Goal: Navigation & Orientation: Go to known website

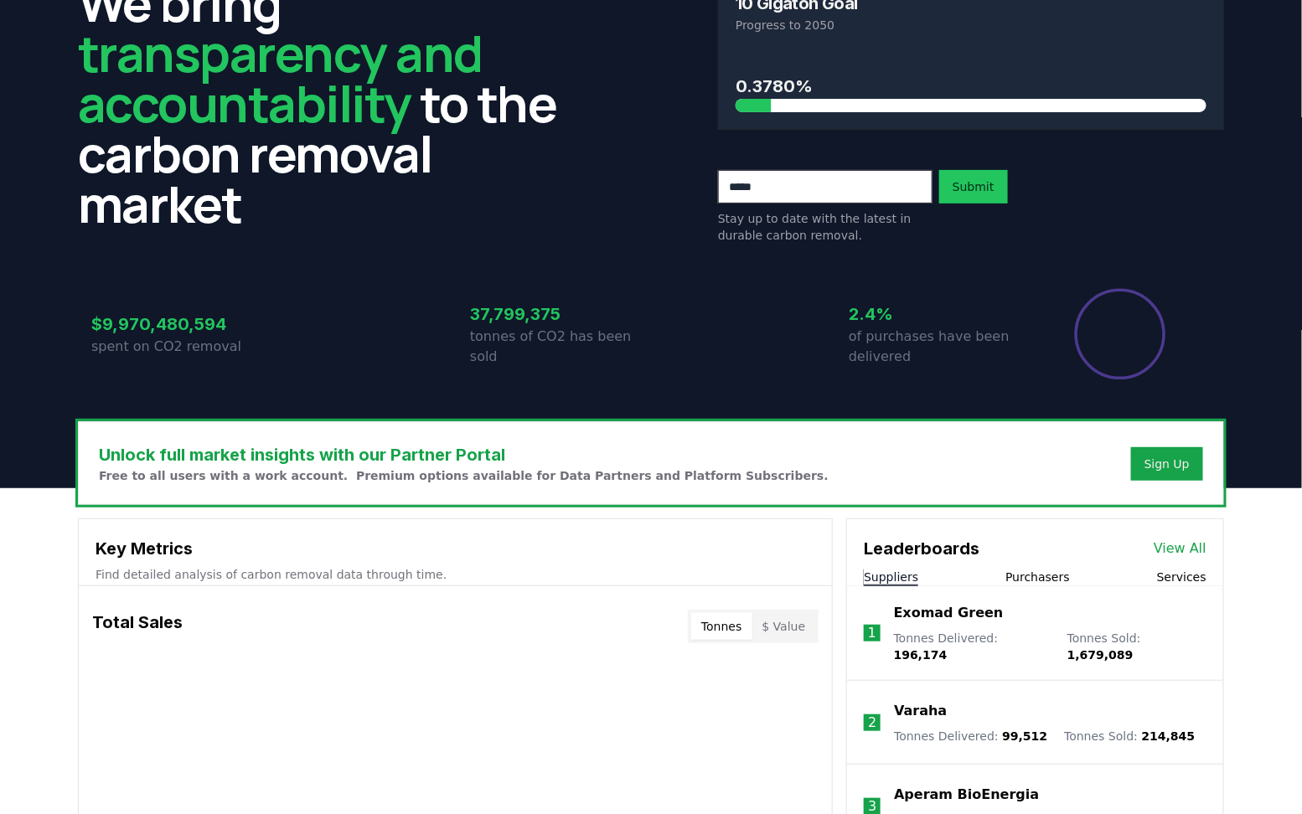
scroll to position [277, 0]
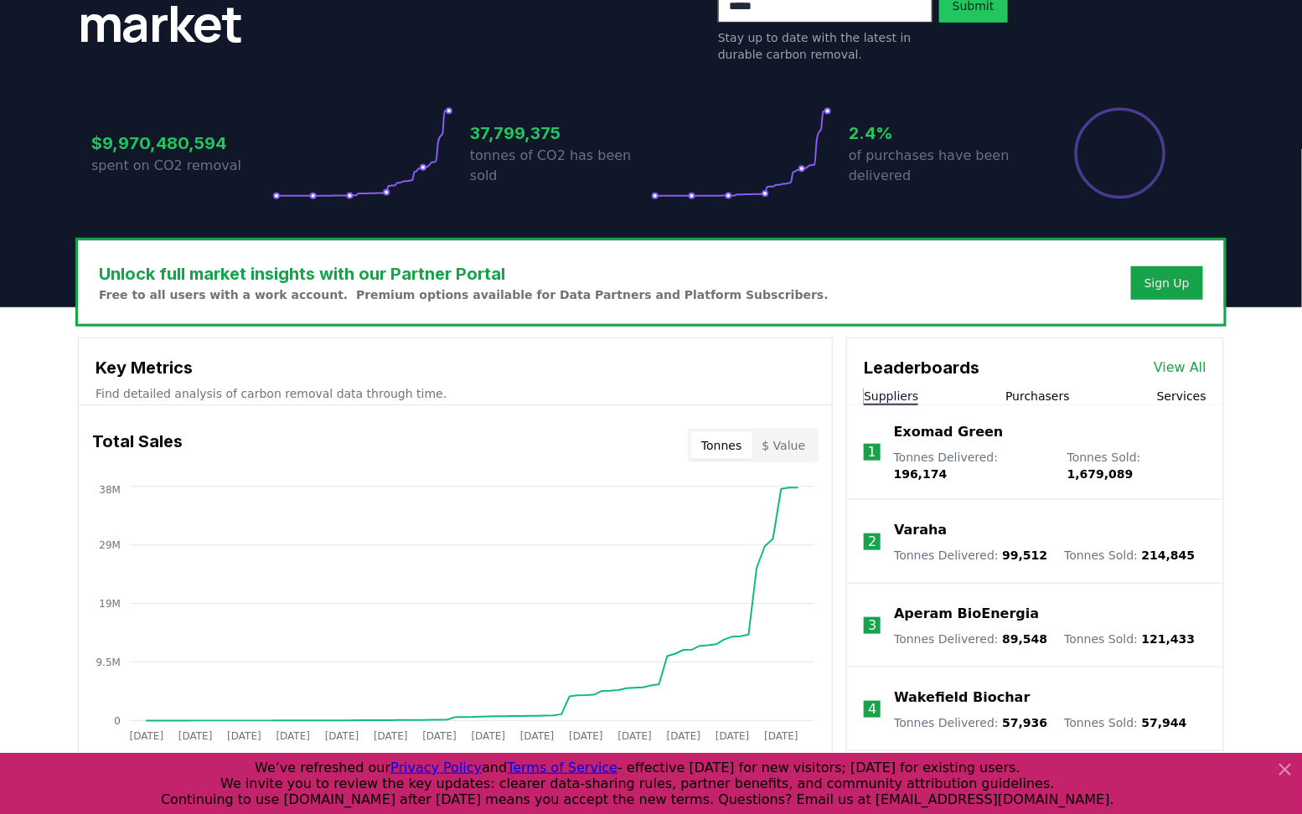
scroll to position [292, 0]
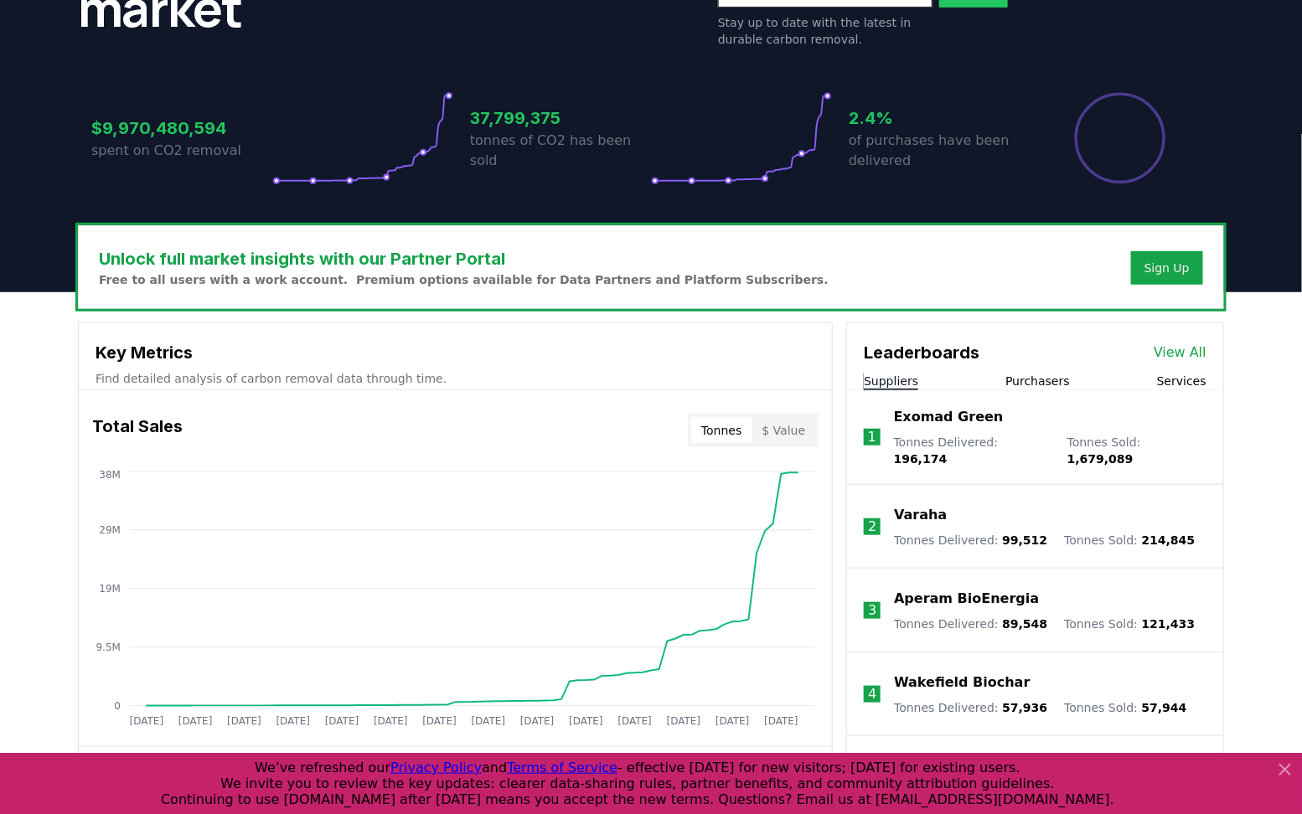
click at [1288, 773] on icon at bounding box center [1285, 770] width 10 height 10
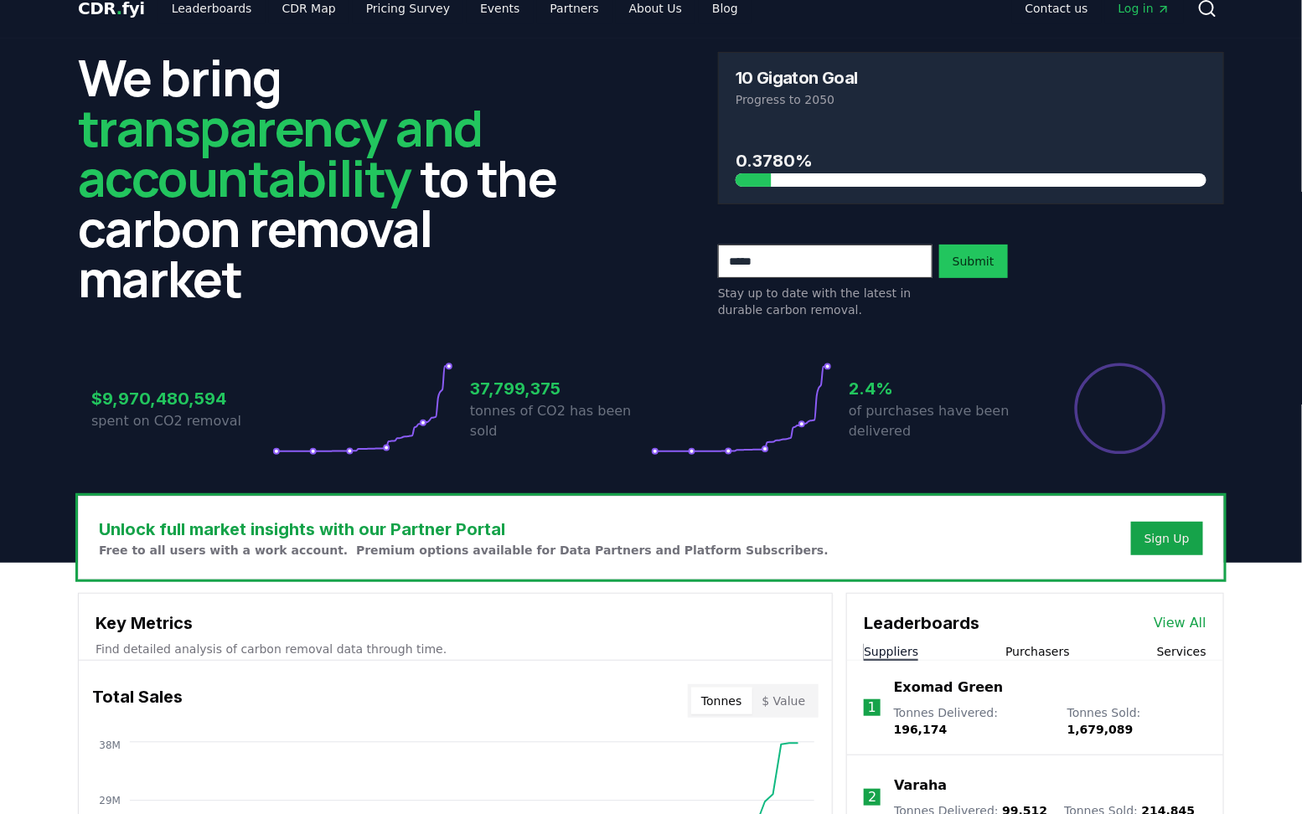
scroll to position [18, 0]
